Goal: Task Accomplishment & Management: Use online tool/utility

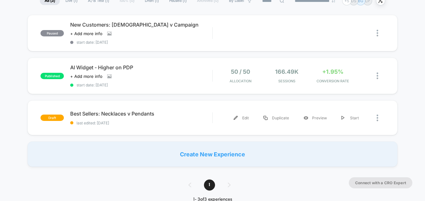
scroll to position [56, 0]
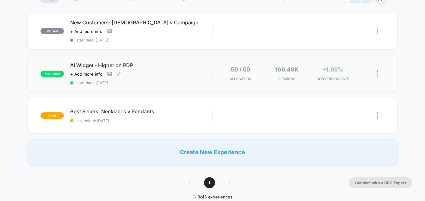
click at [169, 83] on span "start date: [DATE]" at bounding box center [141, 82] width 142 height 5
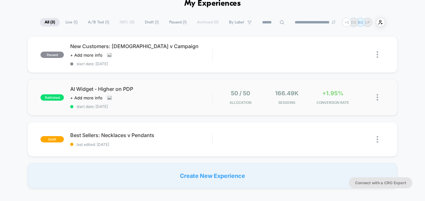
scroll to position [39, 0]
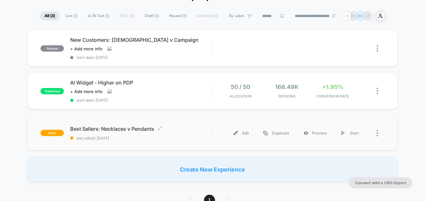
click at [139, 129] on span "Best Sellers: Necklaces v Pendants Click to edit experience details" at bounding box center [141, 128] width 142 height 6
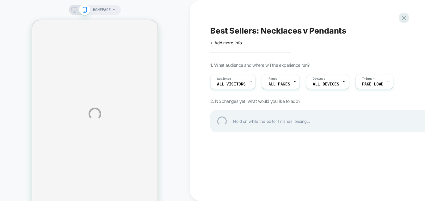
click at [250, 84] on div "HOMEPAGE Best Sellers: Necklaces v Pendants Click to edit experience details + …" at bounding box center [212, 113] width 425 height 227
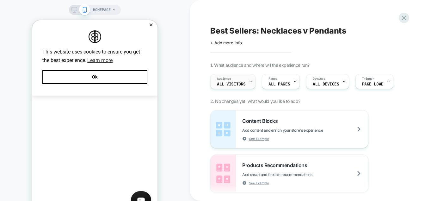
click at [248, 84] on div at bounding box center [250, 81] width 4 height 14
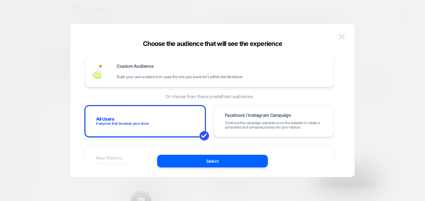
click at [340, 38] on img at bounding box center [342, 36] width 6 height 5
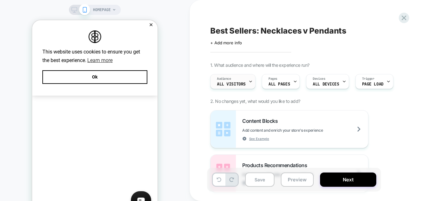
click at [246, 81] on div "Audience All Visitors" at bounding box center [230, 81] width 41 height 14
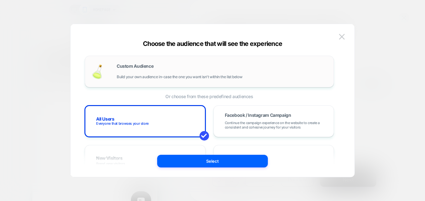
click at [236, 77] on span "Build your own audience in-case the one you want isn't within the list below" at bounding box center [179, 77] width 125 height 4
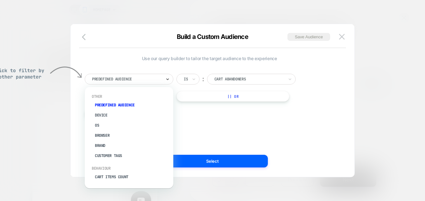
click at [169, 80] on icon at bounding box center [167, 79] width 4 height 6
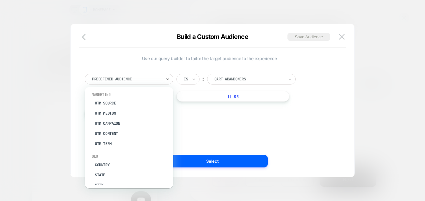
scroll to position [289, 0]
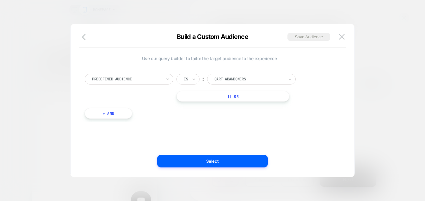
click at [243, 126] on div "Use our query builder to tailor the target audience to the experience Predefine…" at bounding box center [209, 100] width 265 height 127
click at [85, 39] on icon "button" at bounding box center [86, 37] width 8 height 8
click at [344, 37] on button at bounding box center [341, 36] width 9 height 9
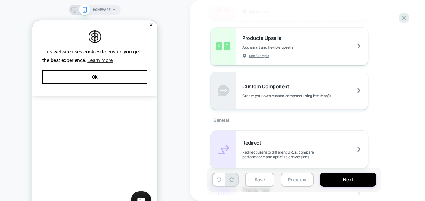
scroll to position [181, 0]
